Goal: Information Seeking & Learning: Find specific fact

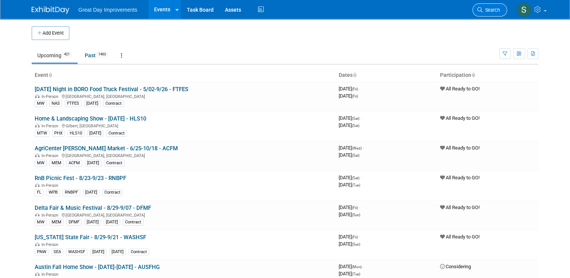
click at [496, 11] on span "Search" at bounding box center [491, 10] width 17 height 6
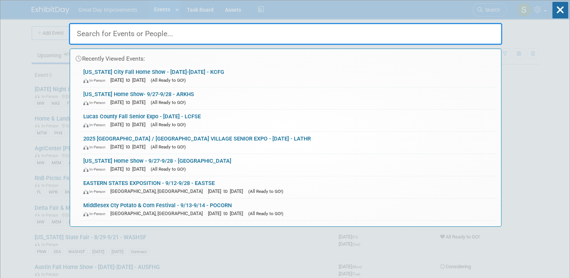
paste input "3rd & Ferry Clam Jam"
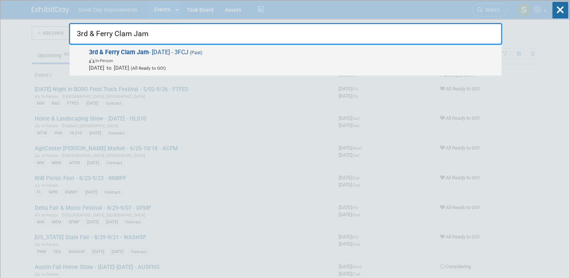
type input "3rd & Ferry Clam Jam"
click at [293, 57] on span "In-Person" at bounding box center [293, 61] width 409 height 8
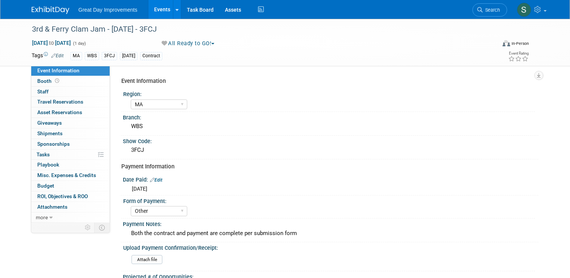
select select "MA"
select select "Other"
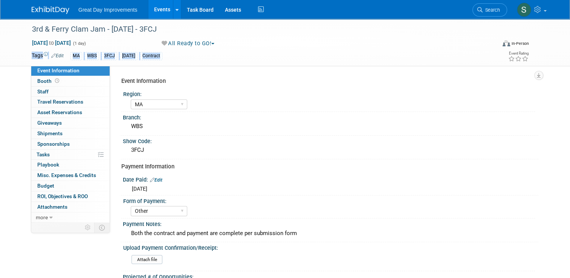
drag, startPoint x: 0, startPoint y: 0, endPoint x: 365, endPoint y: 69, distance: 371.2
click at [365, 69] on div "3rd & Ferry Clam Jam - [DATE] - 3FCJ [DATE] to [DATE] (1 day) [DATE] to [DATE] …" at bounding box center [285, 262] width 570 height 487
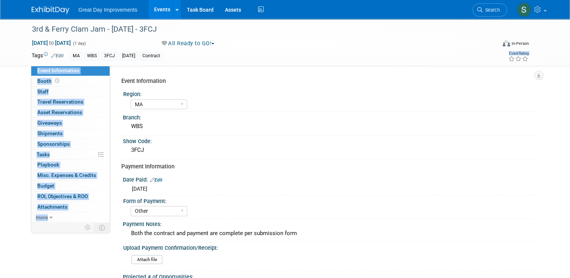
click at [297, 54] on div "MA WBS 3FCJ AuG25 Contract" at bounding box center [257, 56] width 374 height 8
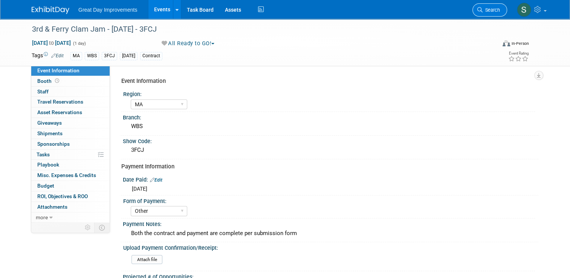
click at [499, 9] on span "Search" at bounding box center [491, 10] width 17 height 6
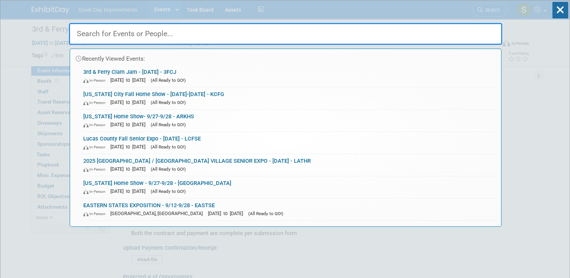
paste input "LCWPT"
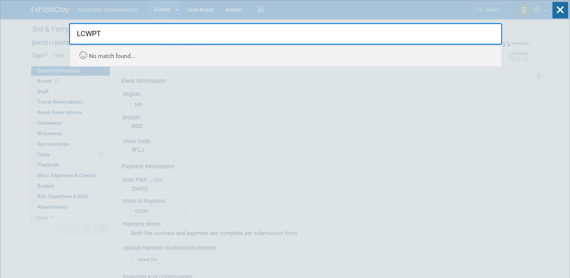
type input "LCWPT"
